Goal: Task Accomplishment & Management: Manage account settings

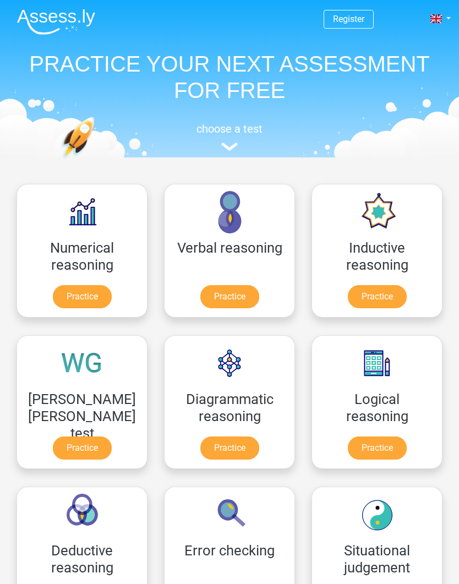
click at [449, 20] on link at bounding box center [440, 18] width 22 height 13
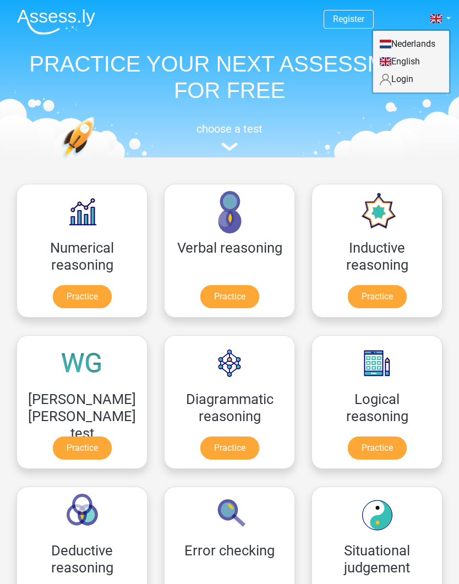
click at [411, 79] on link "Login" at bounding box center [411, 79] width 76 height 18
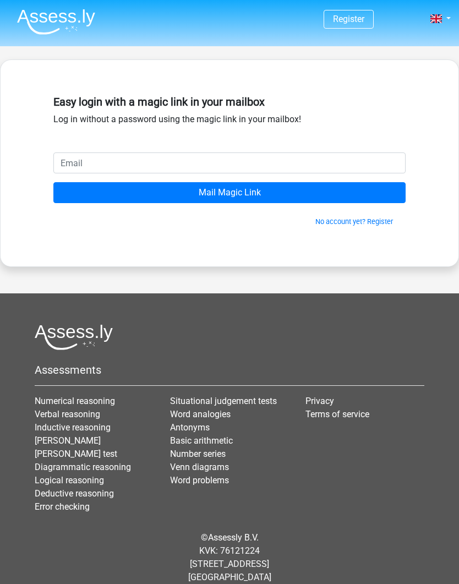
click at [304, 161] on input "email" at bounding box center [229, 162] width 352 height 21
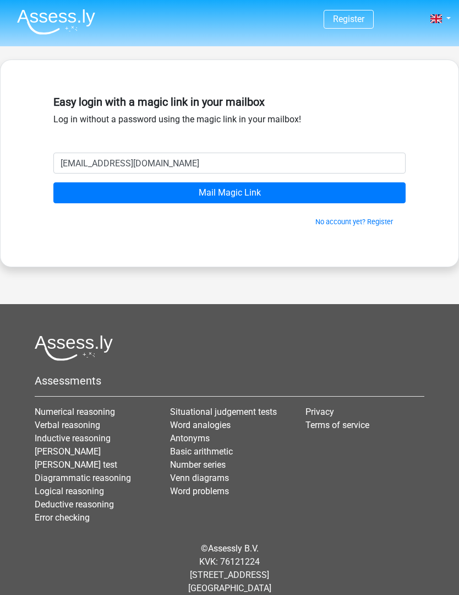
type input "[EMAIL_ADDRESS][DOMAIN_NAME]"
click at [247, 189] on input "Mail Magic Link" at bounding box center [229, 192] width 352 height 21
